Goal: Task Accomplishment & Management: Manage account settings

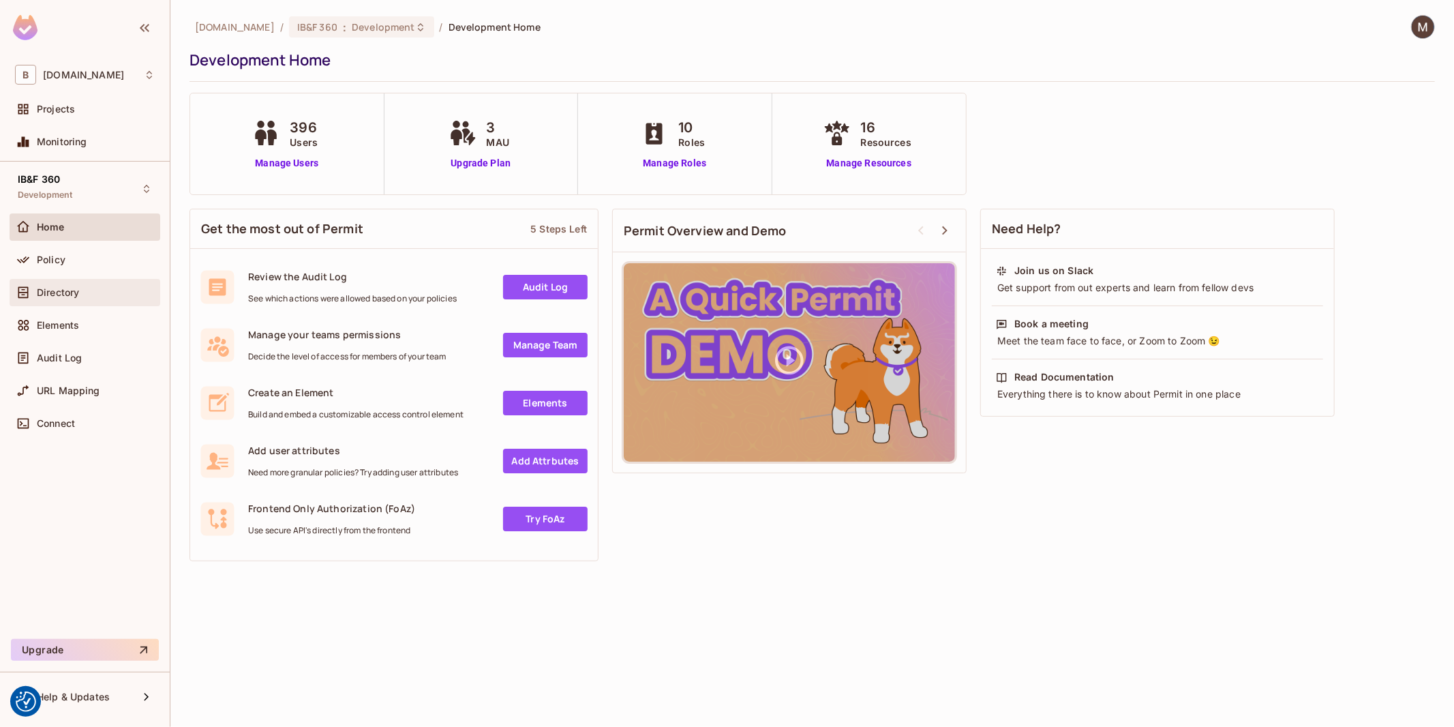
click at [80, 291] on div "Directory" at bounding box center [96, 292] width 118 height 11
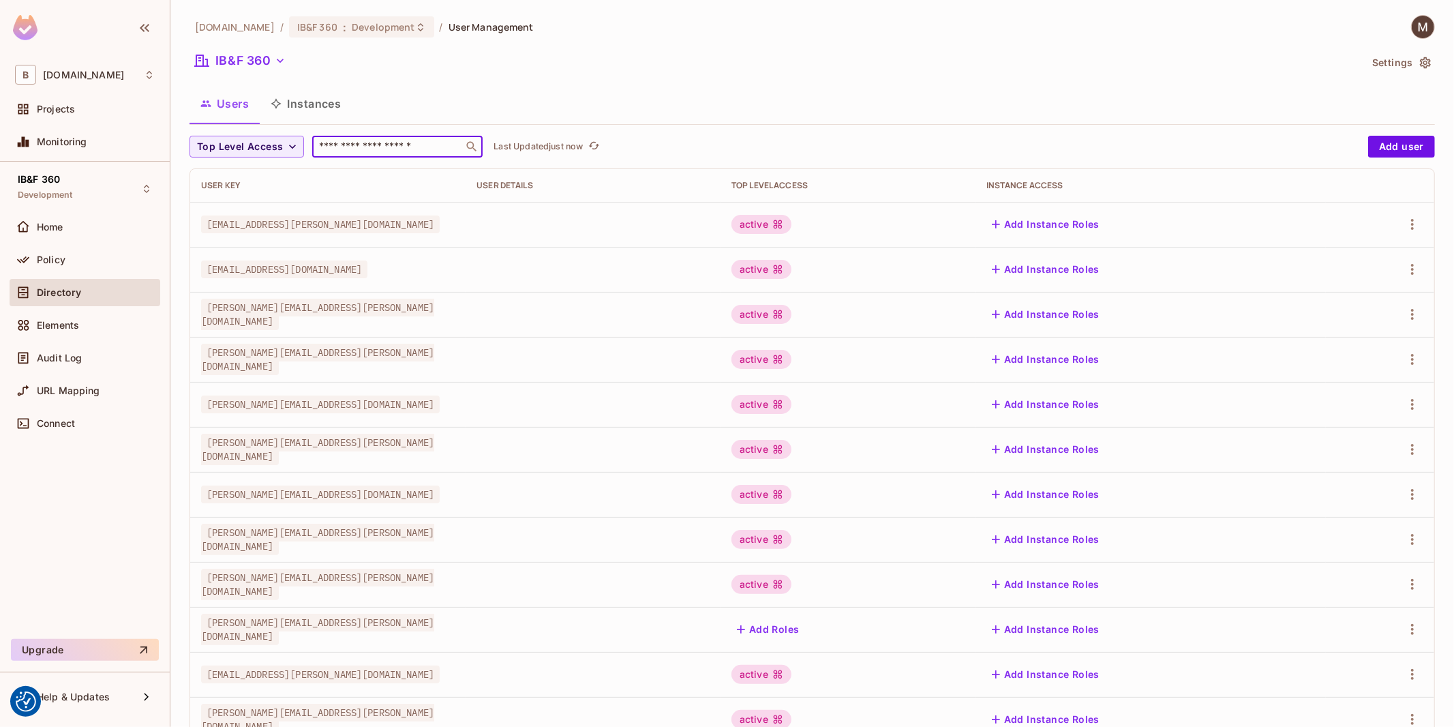
click at [441, 141] on input "text" at bounding box center [387, 147] width 143 height 14
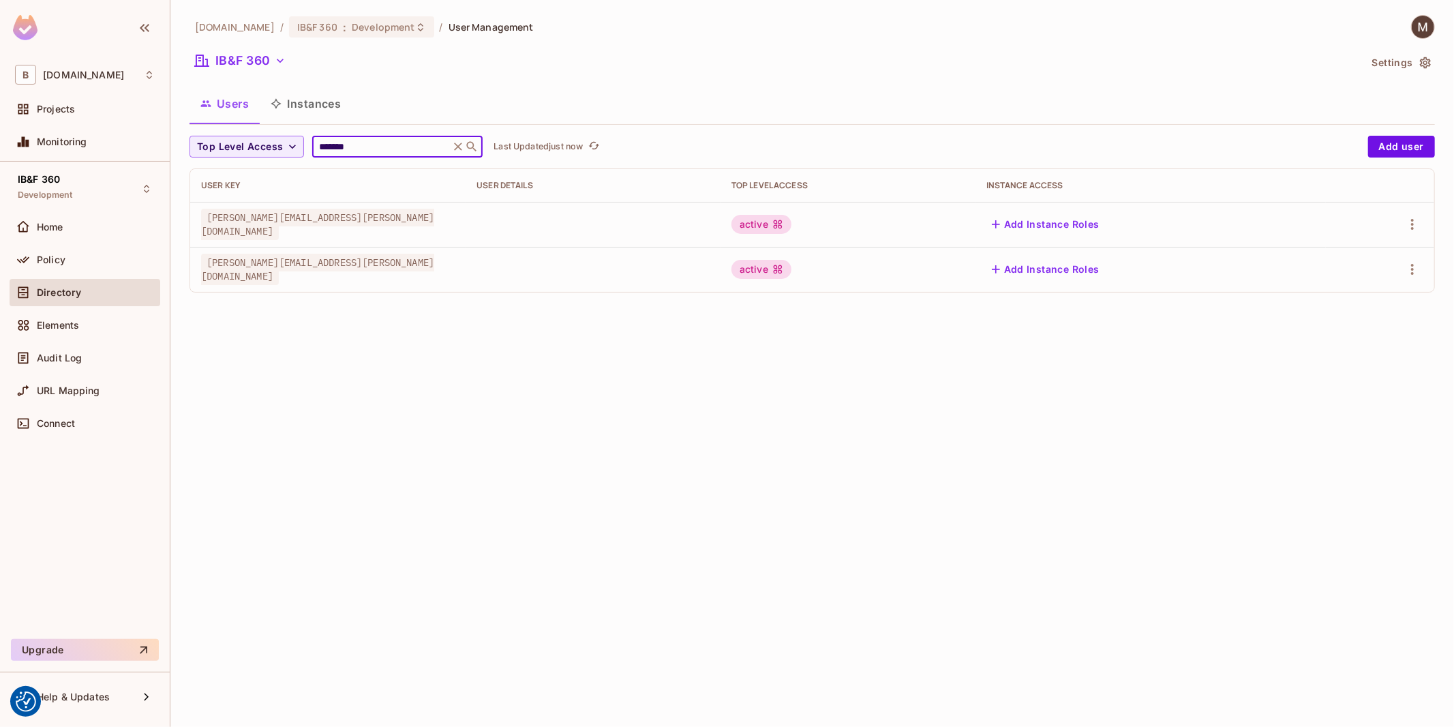
type input "*******"
click at [332, 276] on span "[PERSON_NAME][EMAIL_ADDRESS][PERSON_NAME][DOMAIN_NAME]" at bounding box center [317, 269] width 233 height 31
click at [1415, 273] on icon "button" at bounding box center [1412, 269] width 16 height 16
click at [959, 408] on div at bounding box center [727, 363] width 1454 height 727
click at [1416, 271] on icon "button" at bounding box center [1412, 269] width 16 height 16
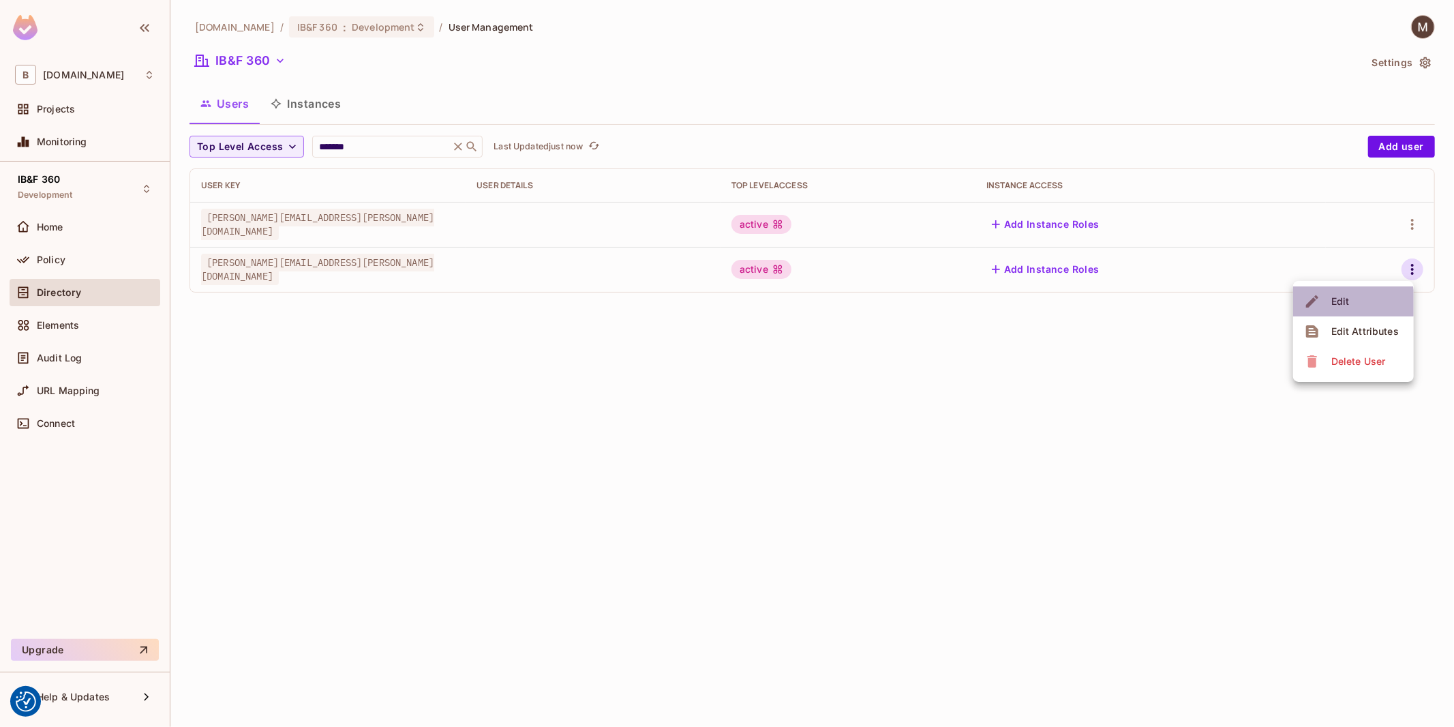
click at [1344, 303] on div "Edit" at bounding box center [1340, 302] width 18 height 14
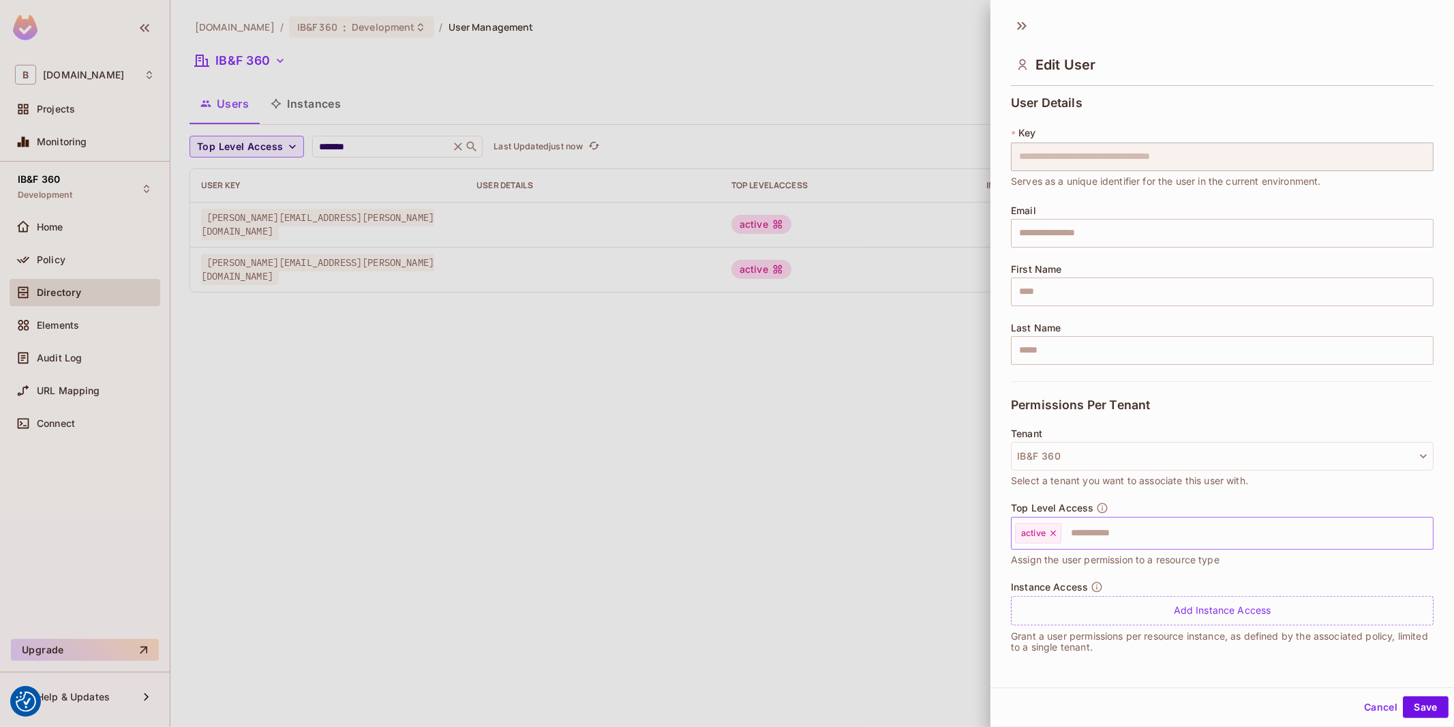
click at [1101, 533] on input "text" at bounding box center [1235, 532] width 344 height 27
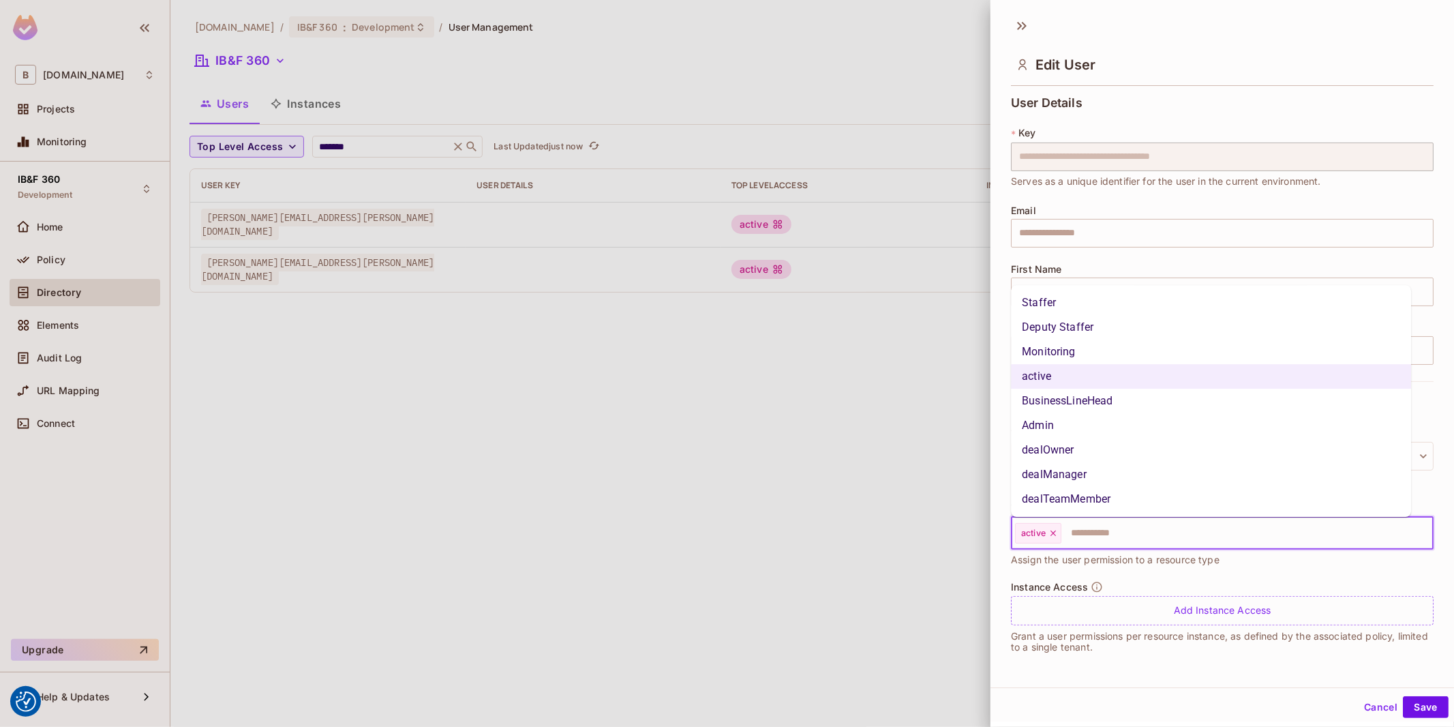
click at [1087, 302] on li "Staffer" at bounding box center [1211, 302] width 400 height 25
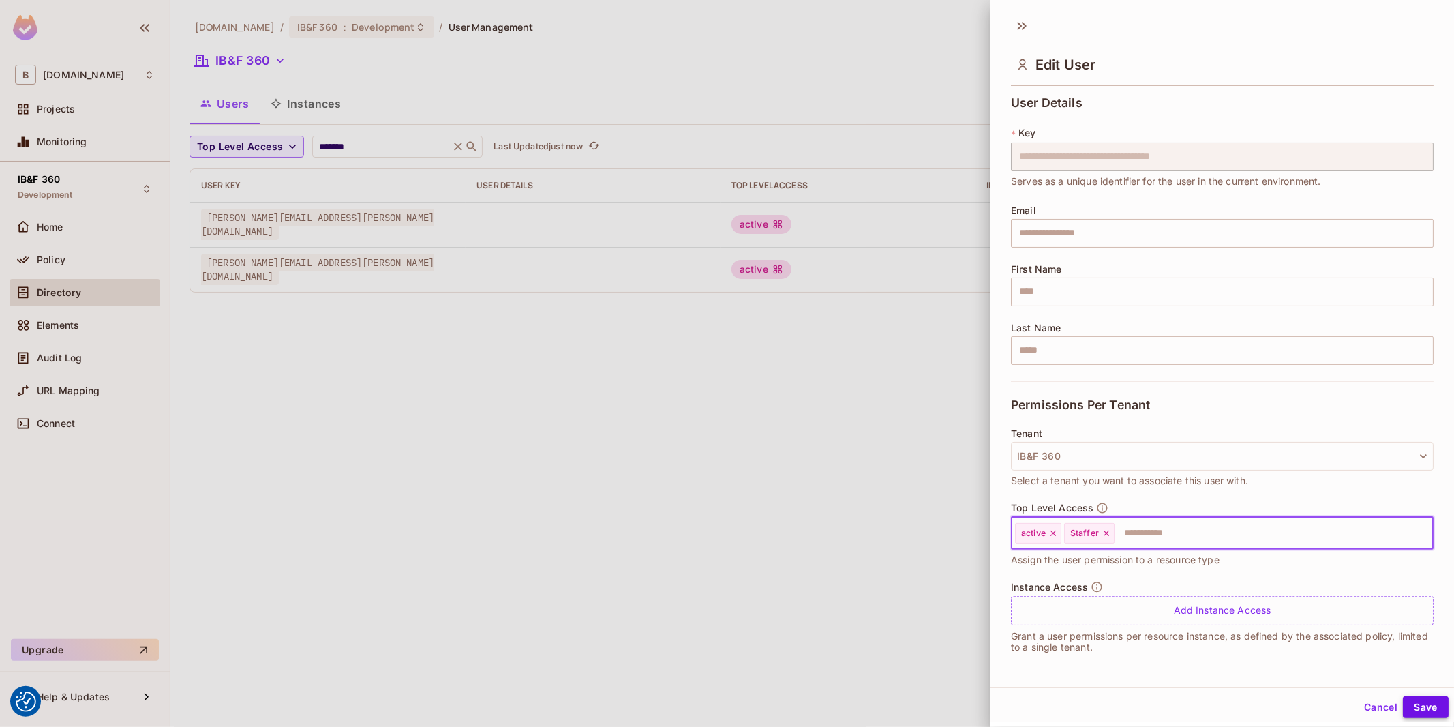
click at [1425, 698] on button "Save" at bounding box center [1426, 707] width 46 height 22
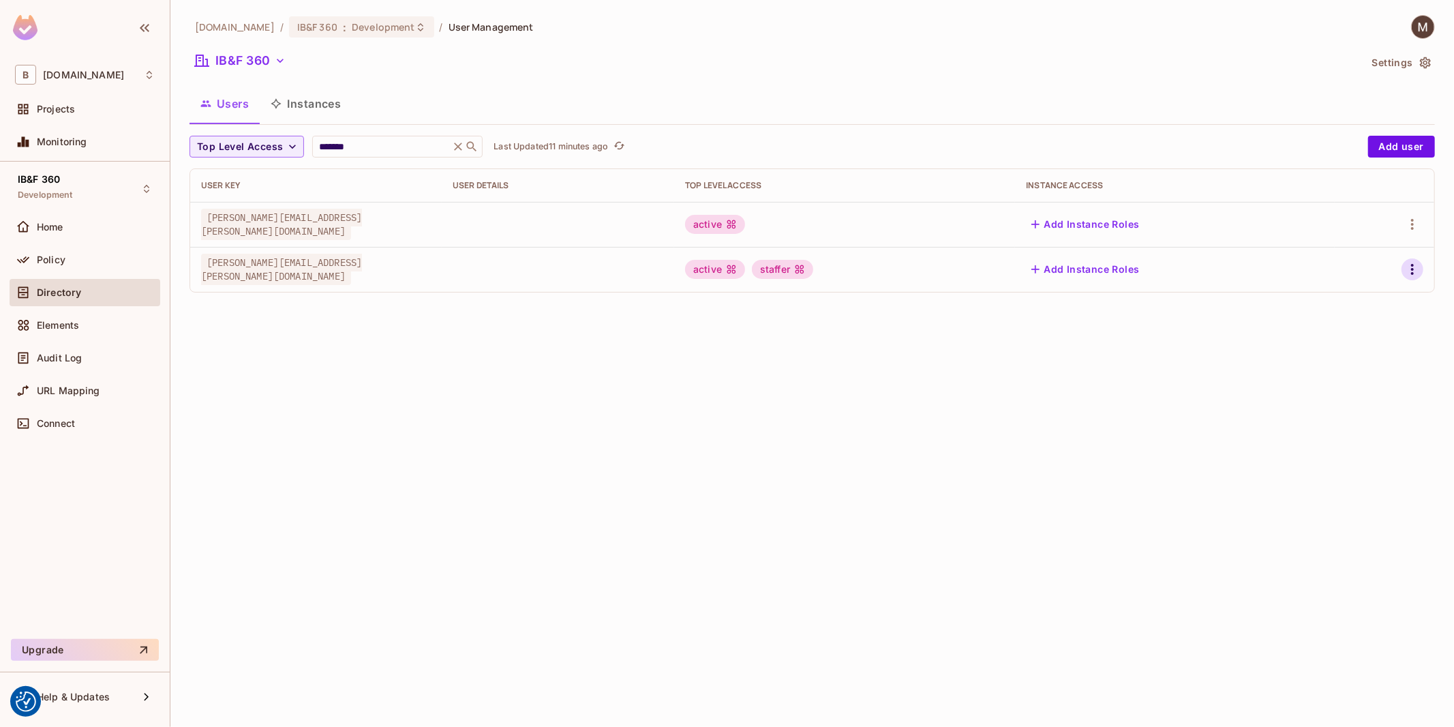
click at [1405, 271] on icon "button" at bounding box center [1412, 269] width 16 height 16
click at [1343, 305] on div "Edit" at bounding box center [1340, 302] width 18 height 14
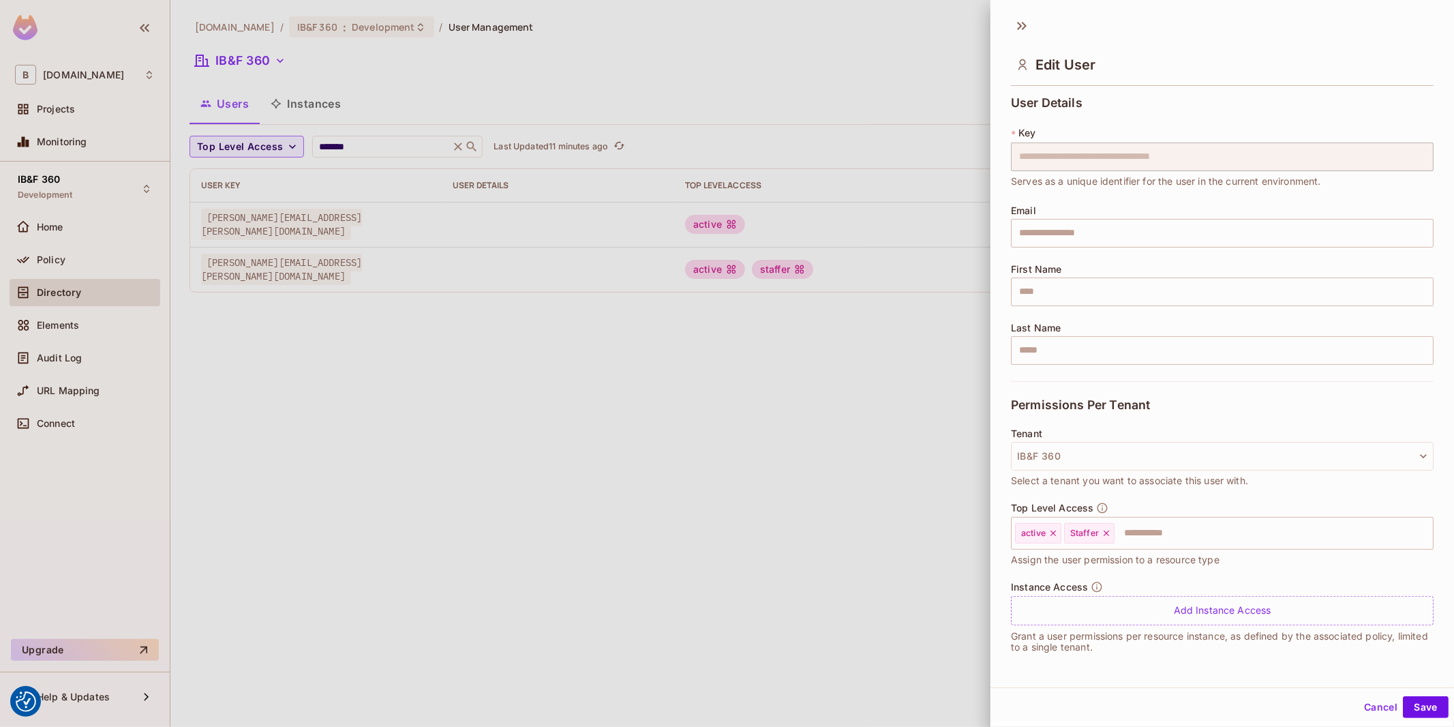
click at [751, 513] on div at bounding box center [727, 363] width 1454 height 727
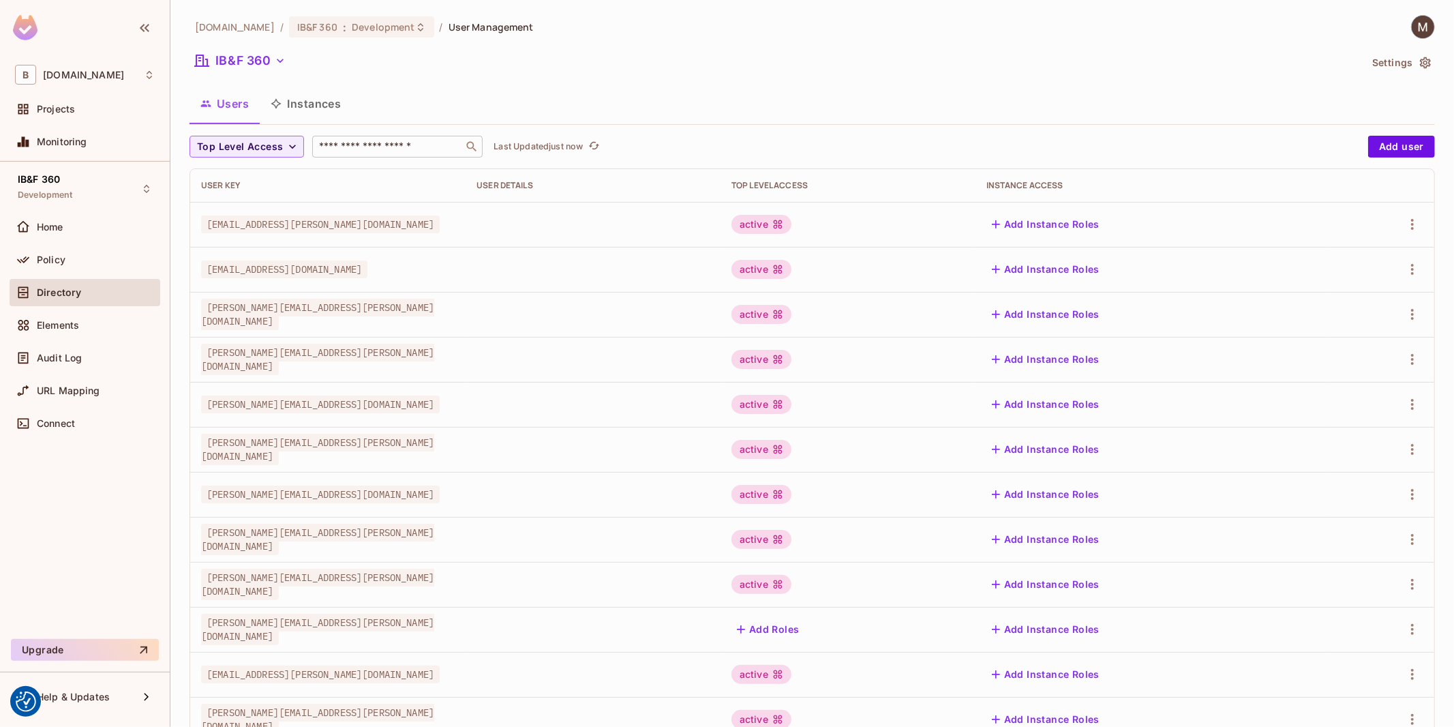
click at [359, 149] on input "text" at bounding box center [387, 147] width 143 height 14
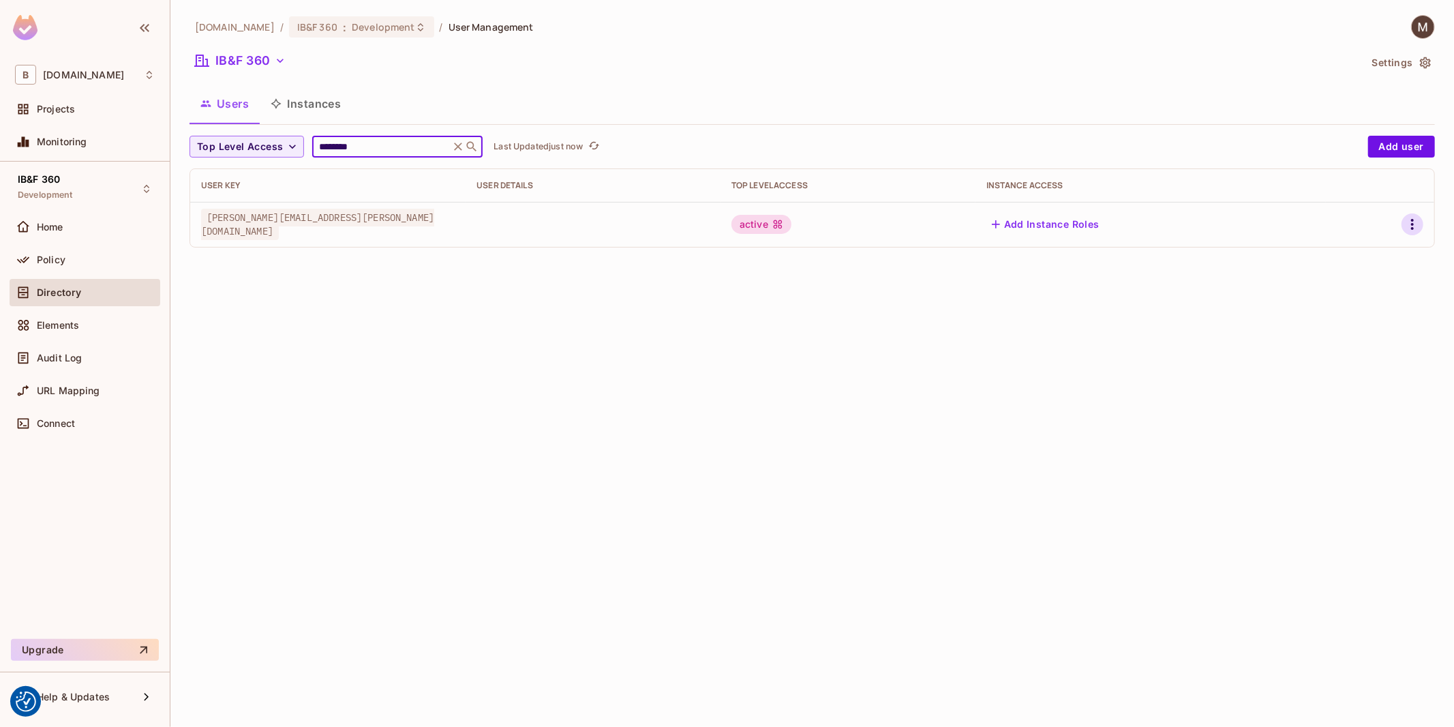
type input "********"
click at [1413, 220] on icon "button" at bounding box center [1412, 224] width 3 height 11
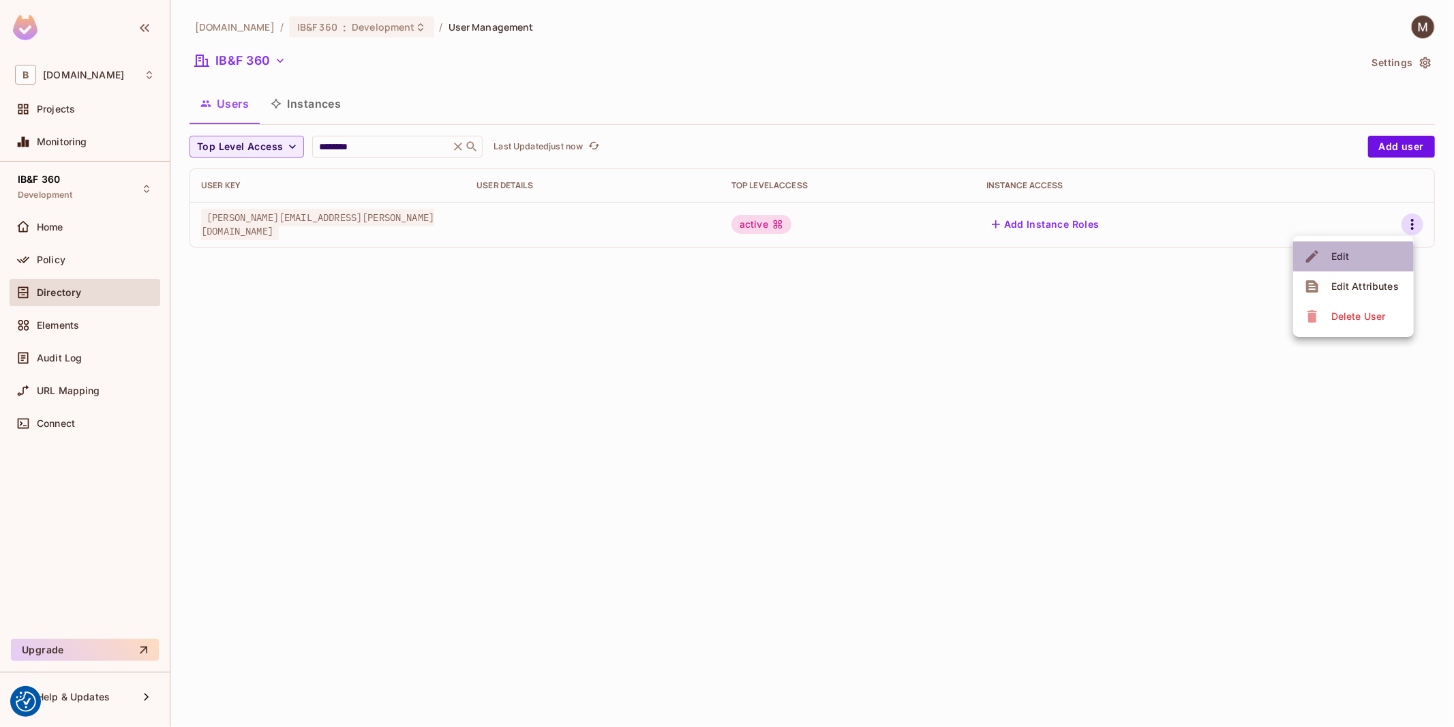
click at [1348, 258] on span "Edit" at bounding box center [1340, 256] width 27 height 22
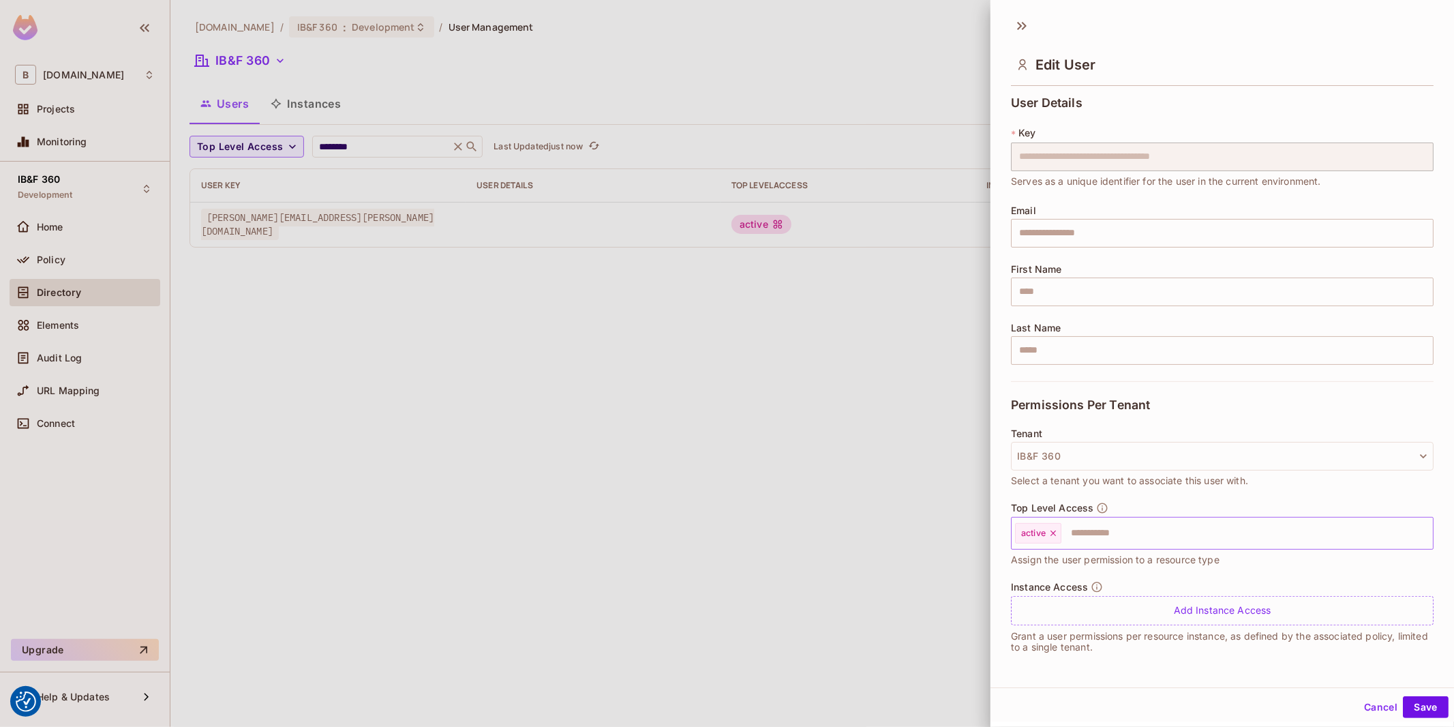
click at [1106, 542] on input "text" at bounding box center [1235, 532] width 344 height 27
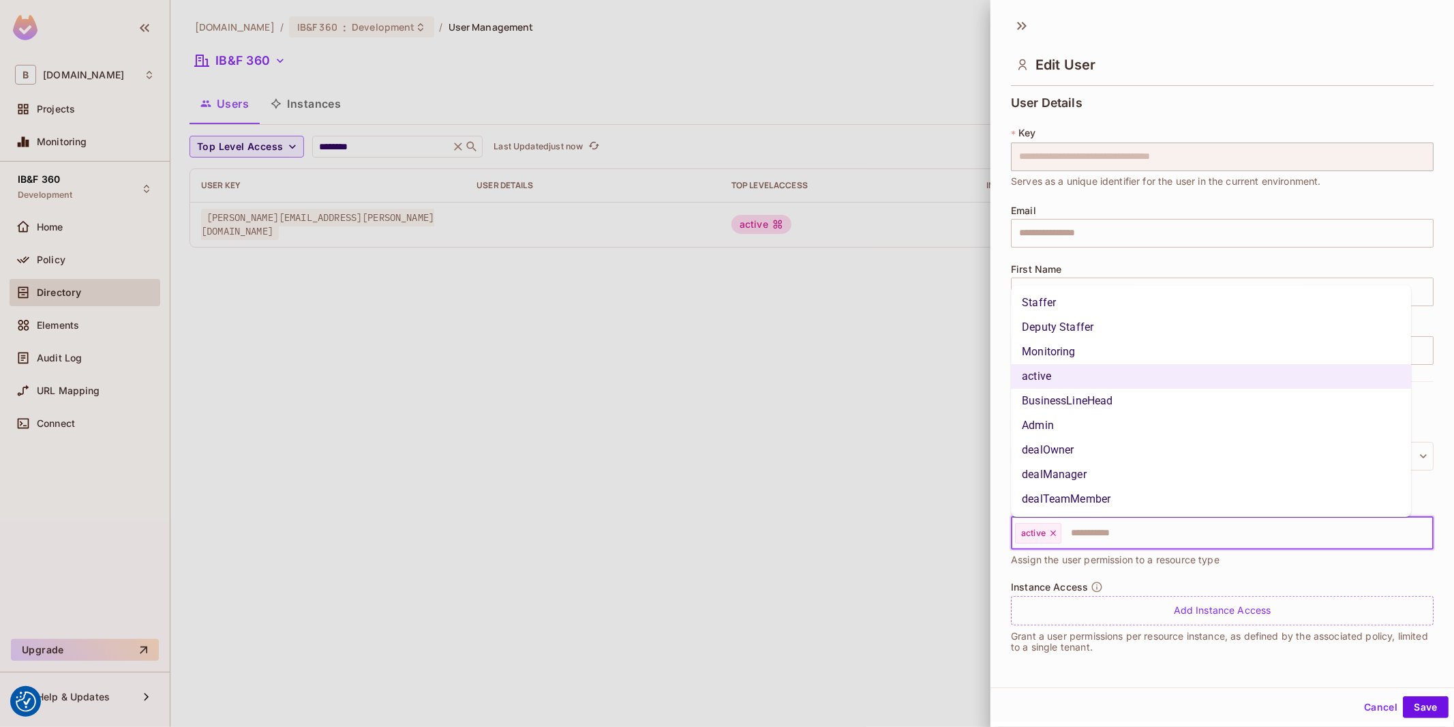
click at [1069, 305] on li "Staffer" at bounding box center [1211, 302] width 400 height 25
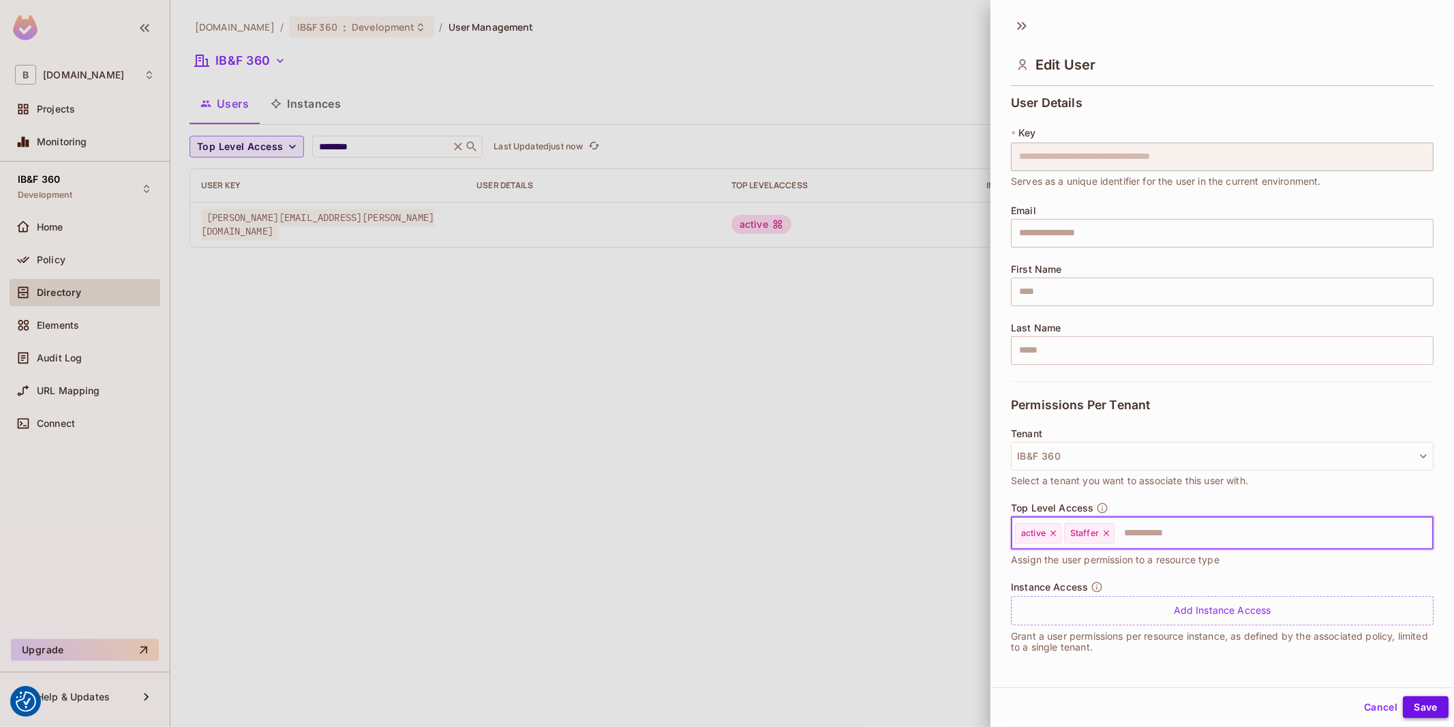
click at [1409, 703] on button "Save" at bounding box center [1426, 707] width 46 height 22
